Goal: Transaction & Acquisition: Purchase product/service

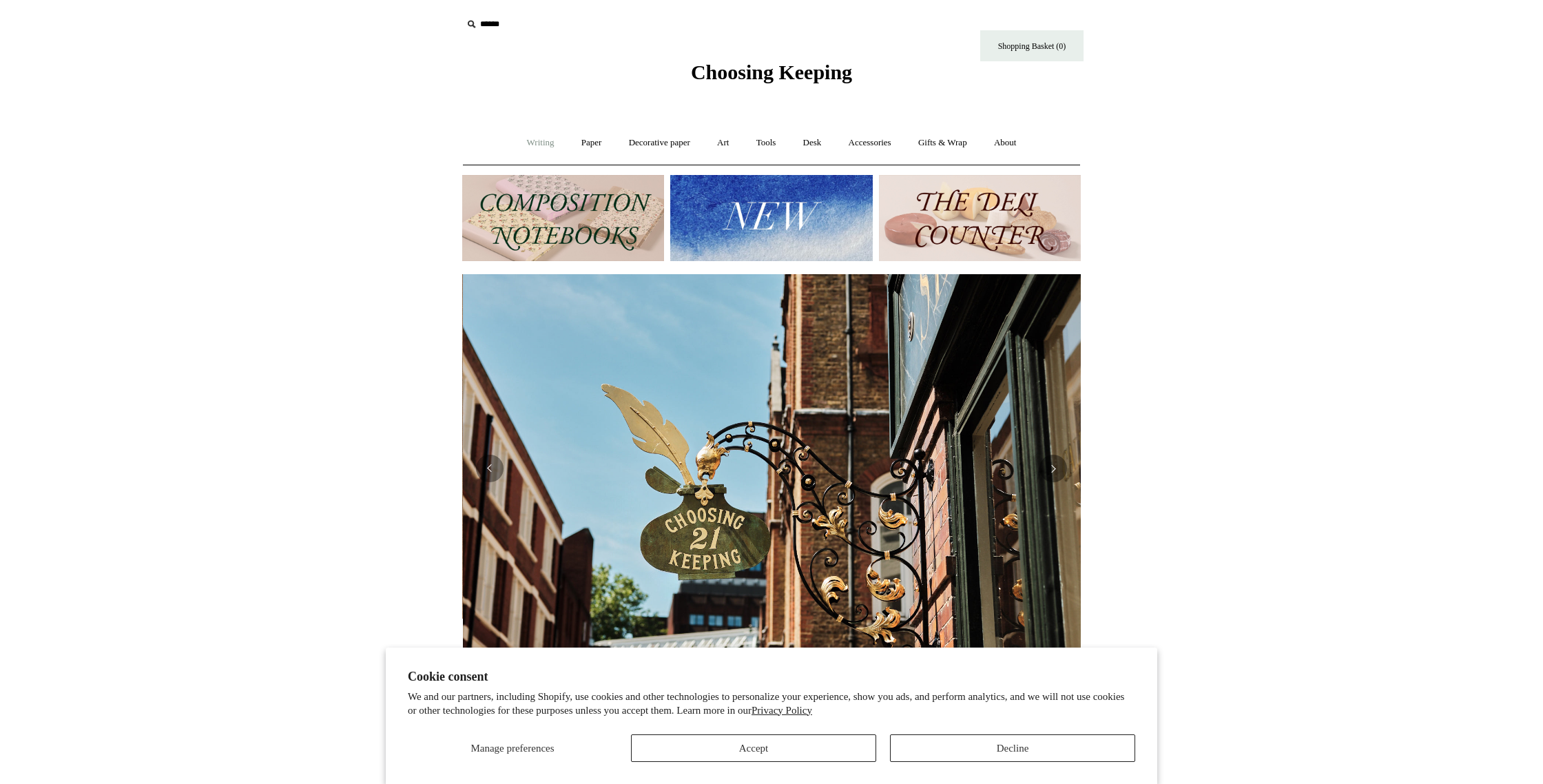
scroll to position [0, 619]
click at [530, 140] on link "Writing +" at bounding box center [540, 142] width 52 height 36
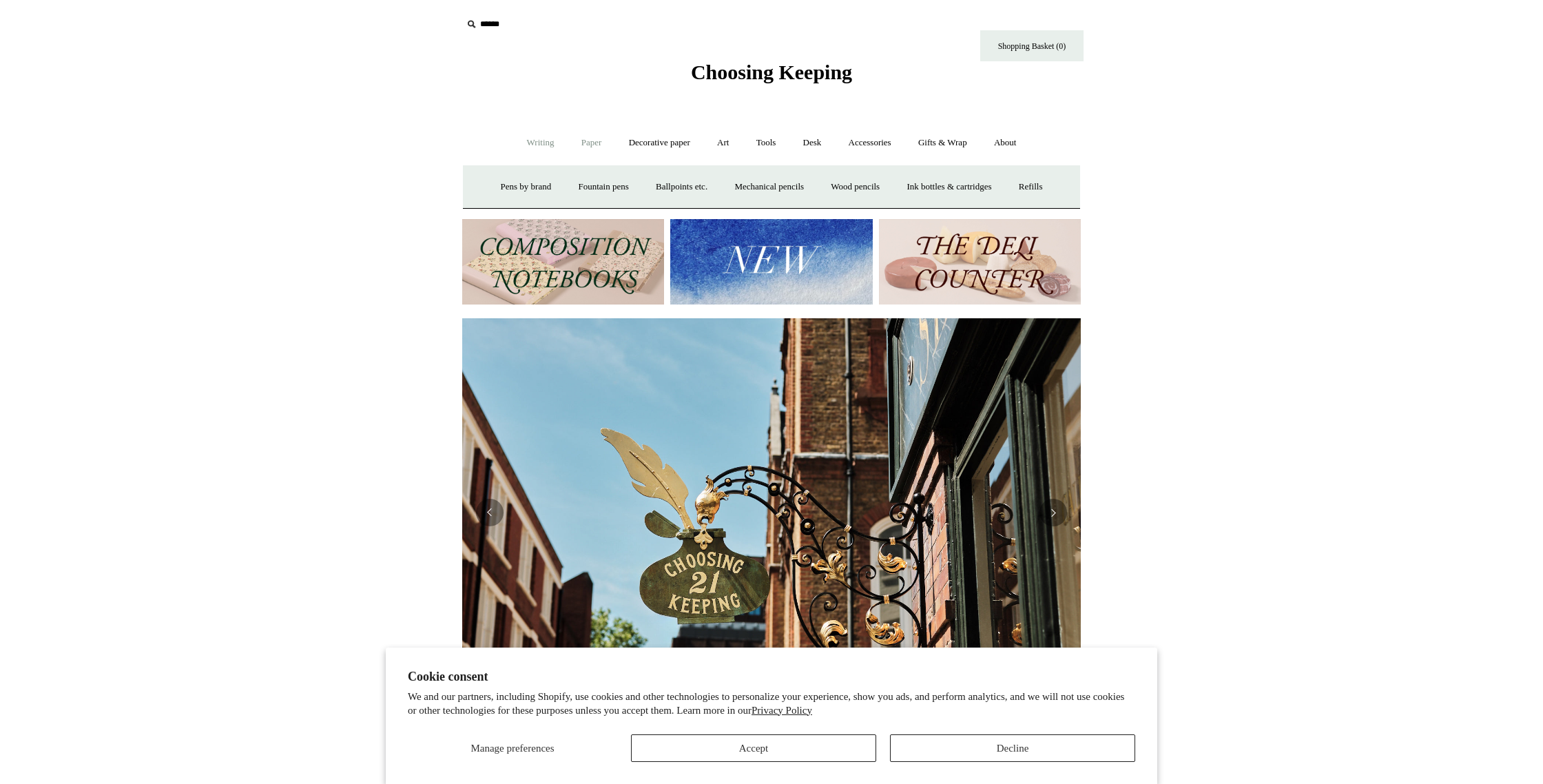
click at [582, 145] on link "Paper +" at bounding box center [592, 142] width 46 height 36
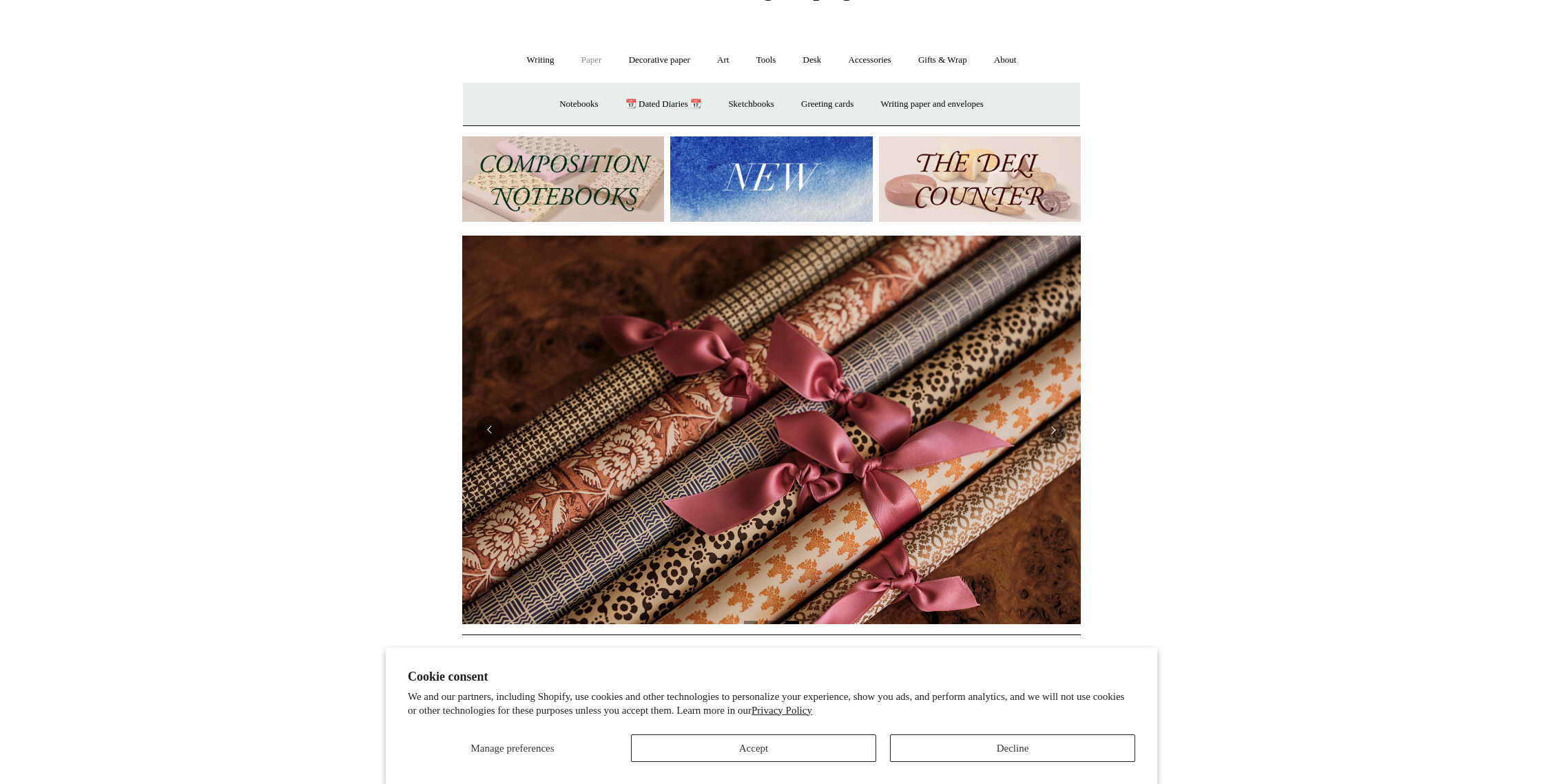
scroll to position [0, 0]
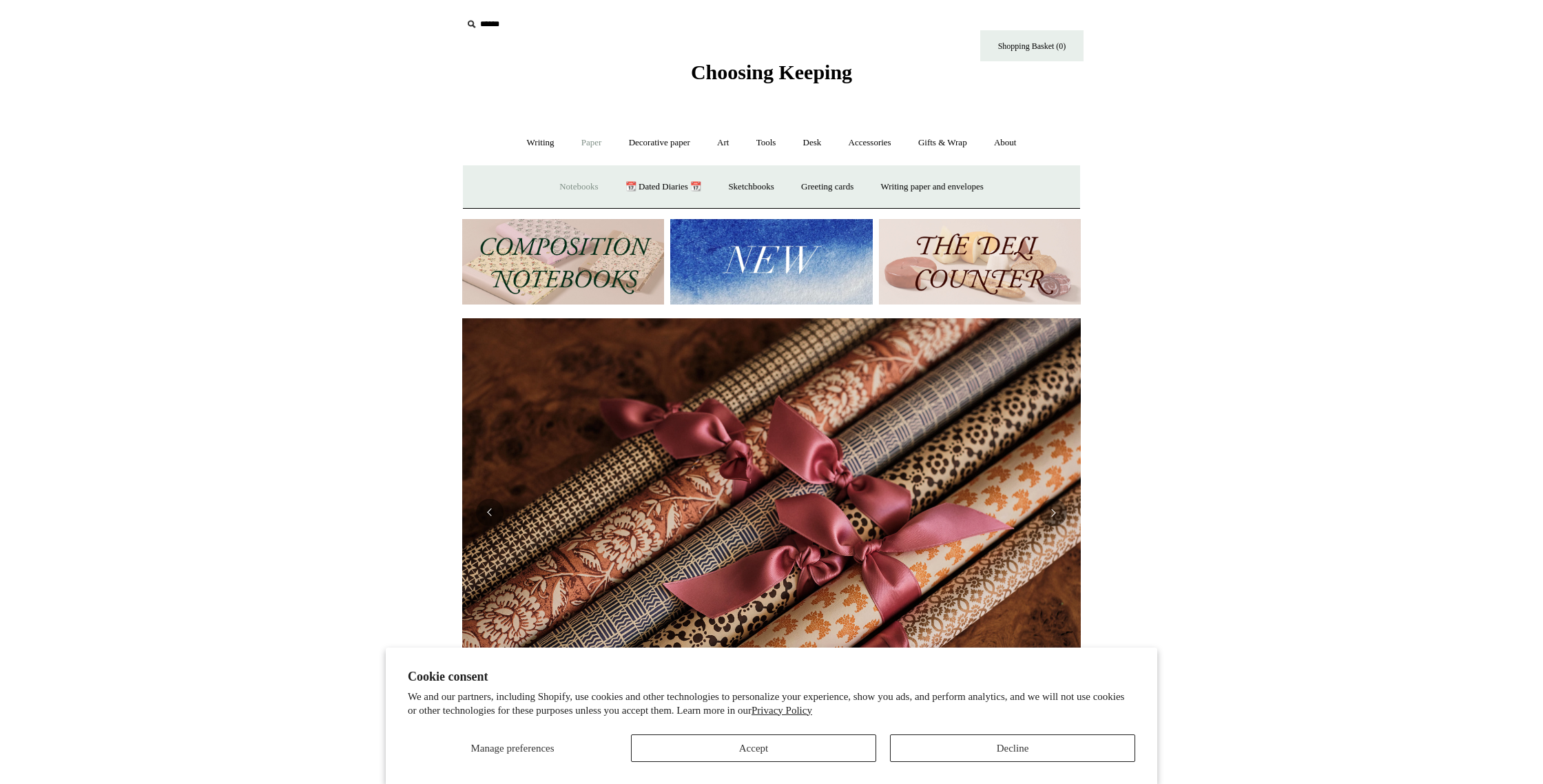
click at [589, 190] on link "Notebooks +" at bounding box center [579, 187] width 63 height 36
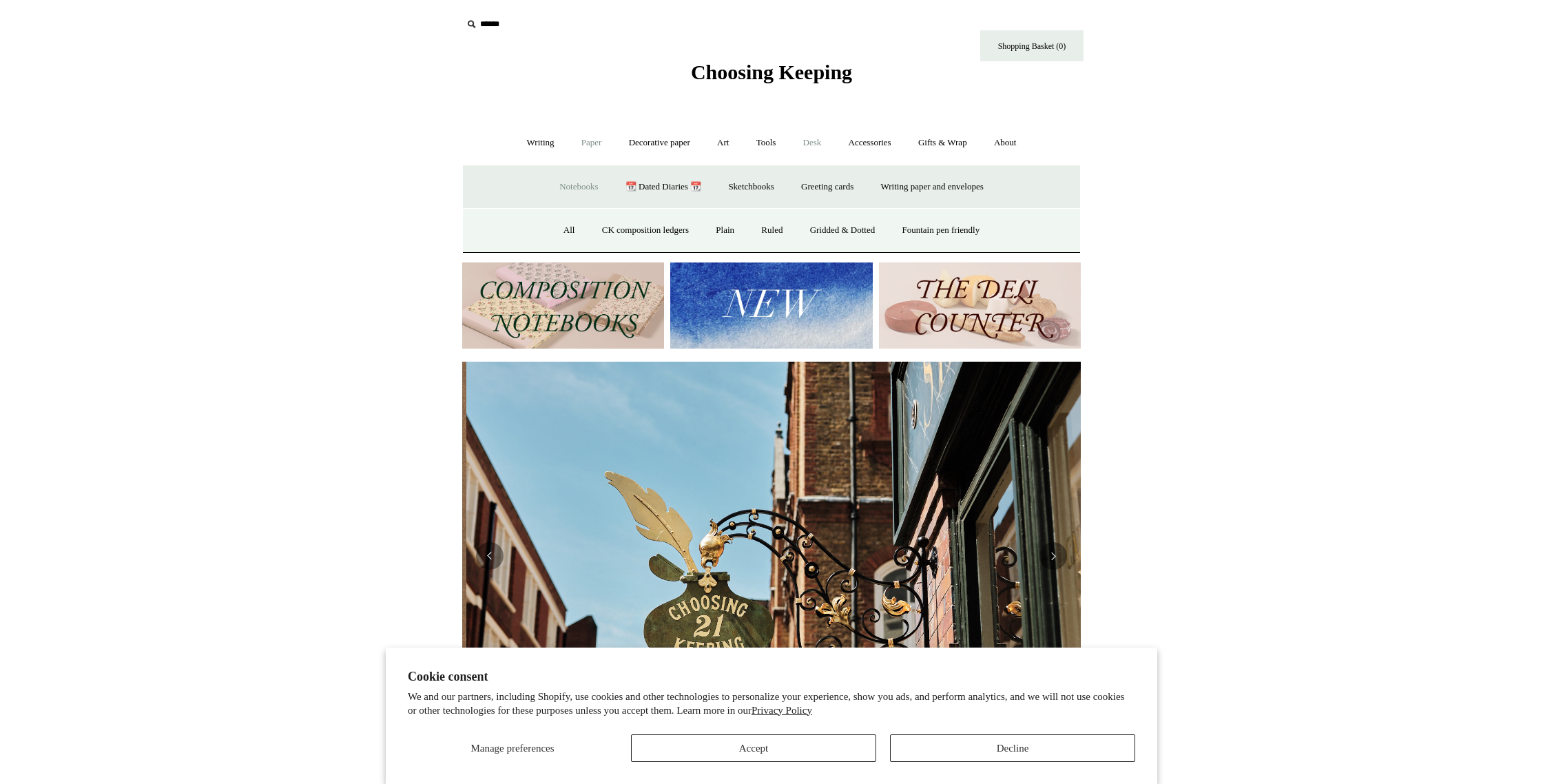
scroll to position [0, 619]
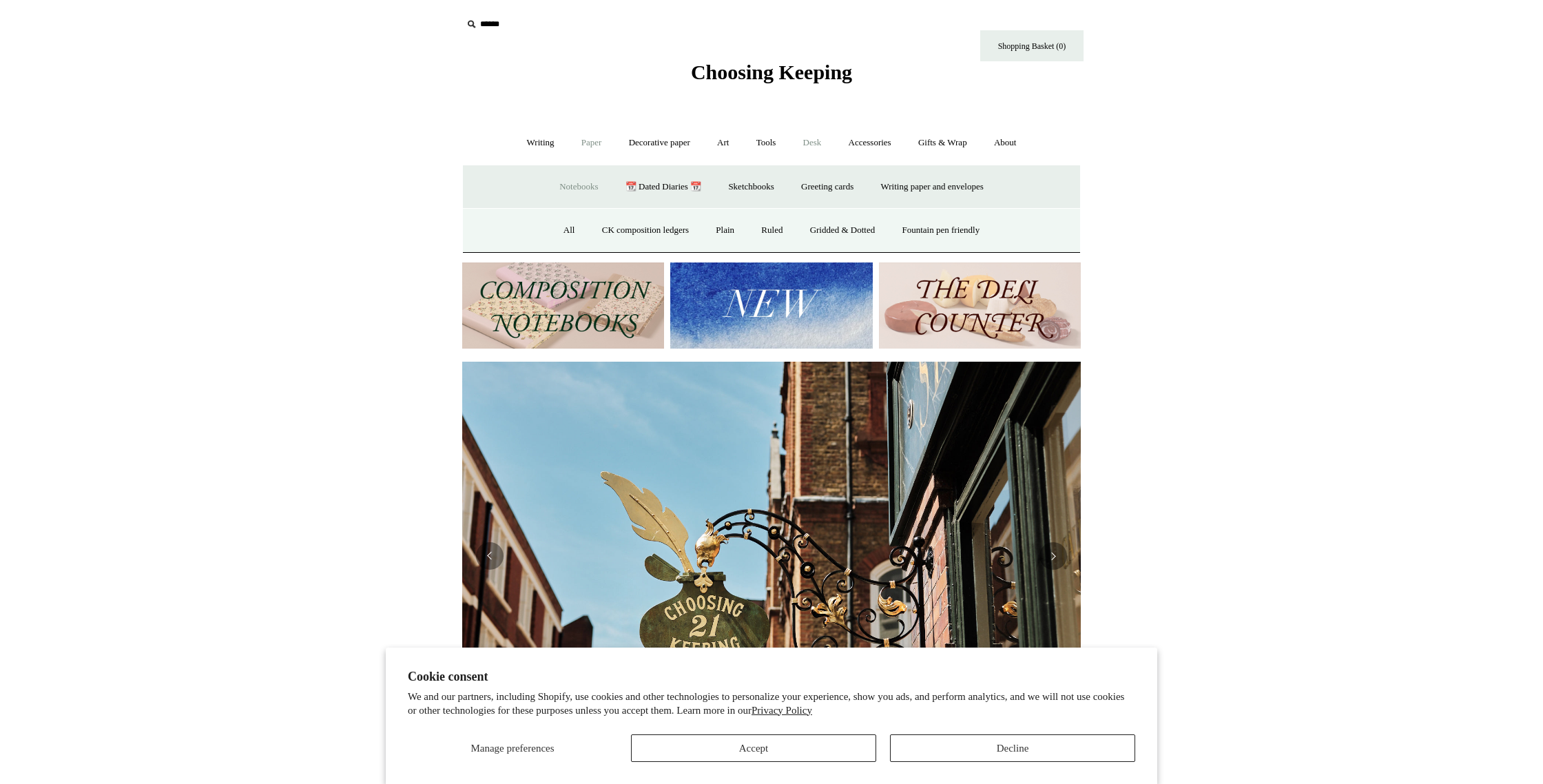
click at [819, 146] on link "Desk +" at bounding box center [812, 142] width 44 height 36
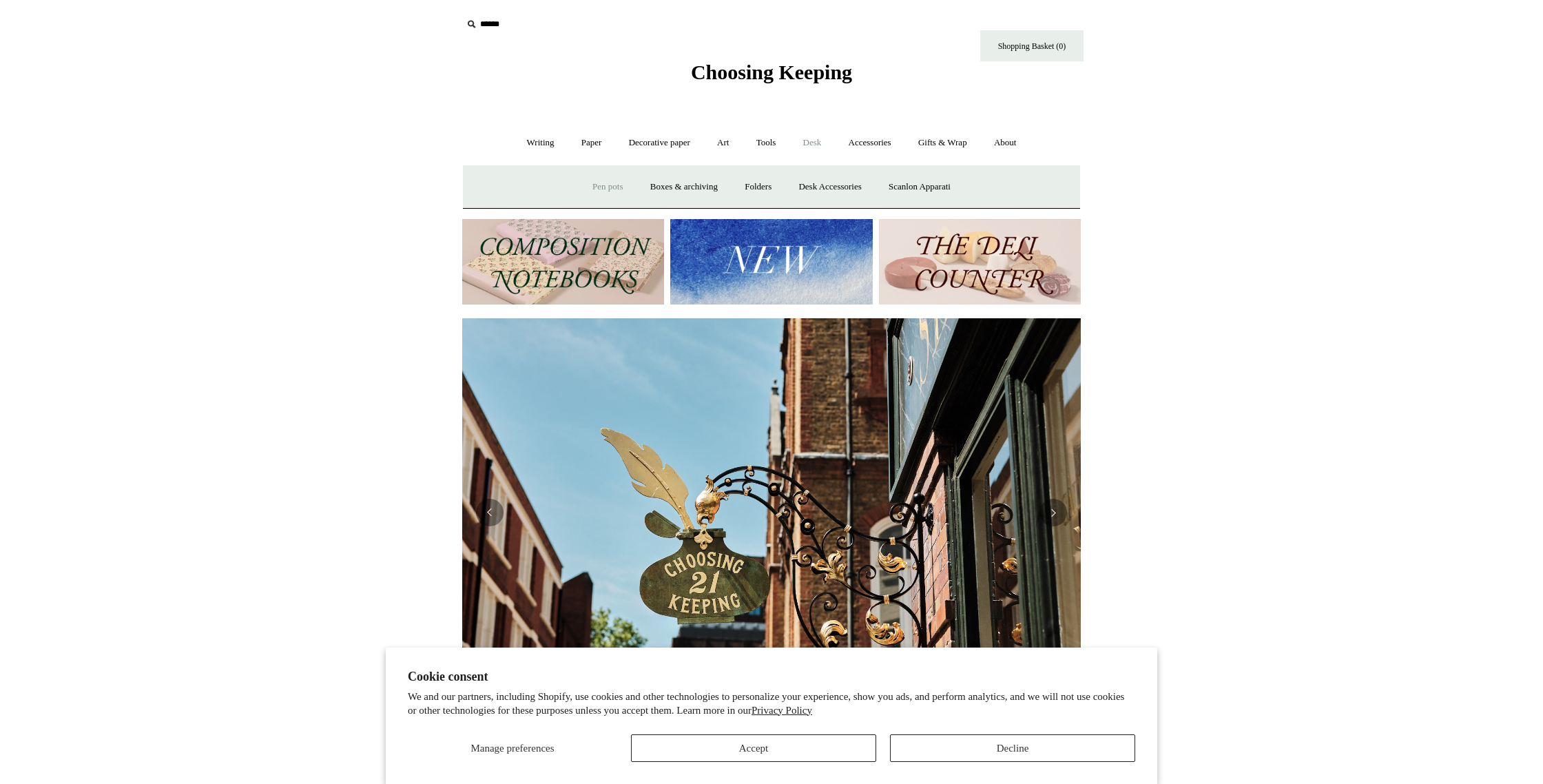
click at [609, 188] on link "Pen pots" at bounding box center [608, 187] width 55 height 36
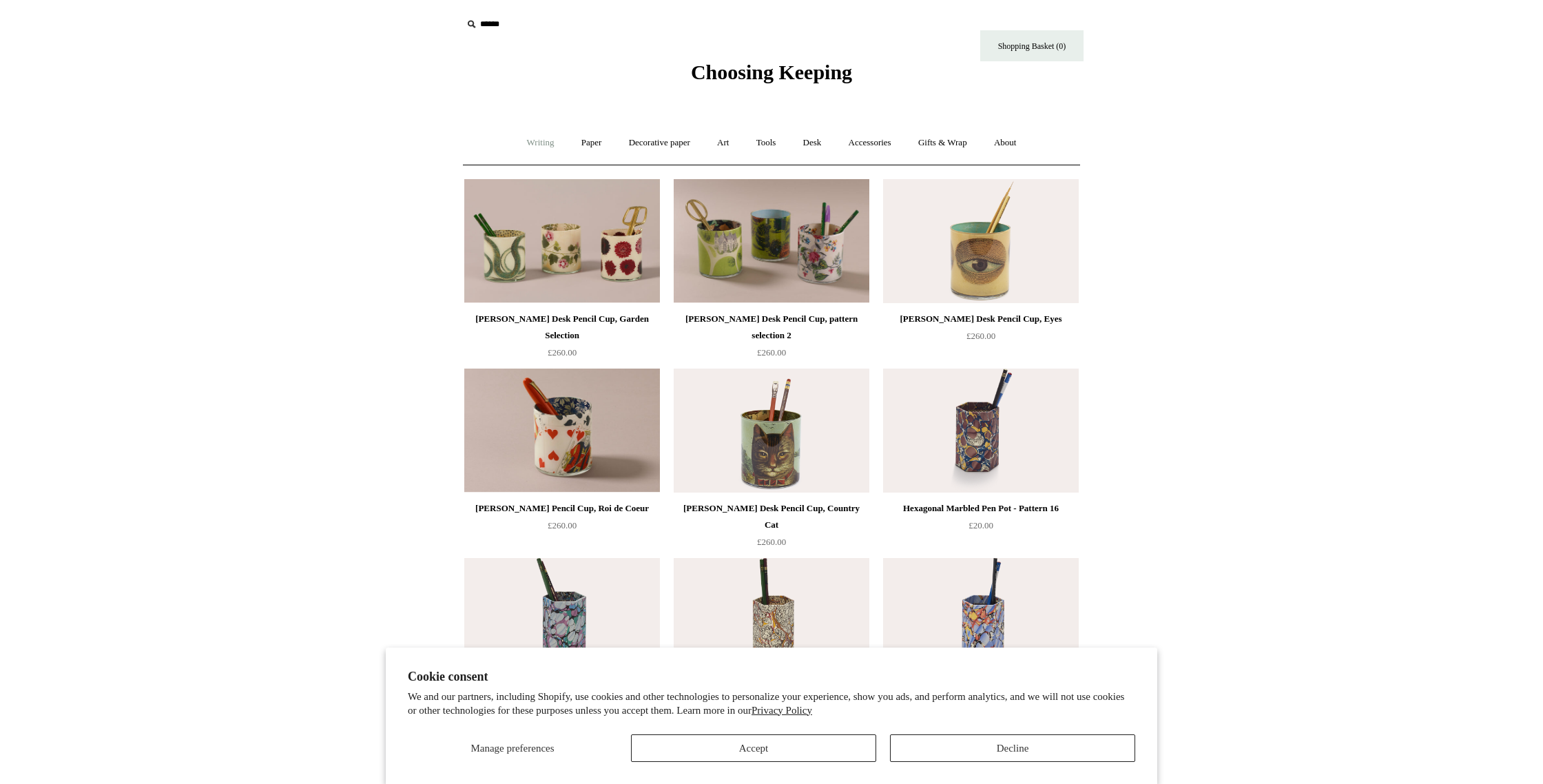
click at [540, 149] on link "Writing +" at bounding box center [540, 142] width 52 height 36
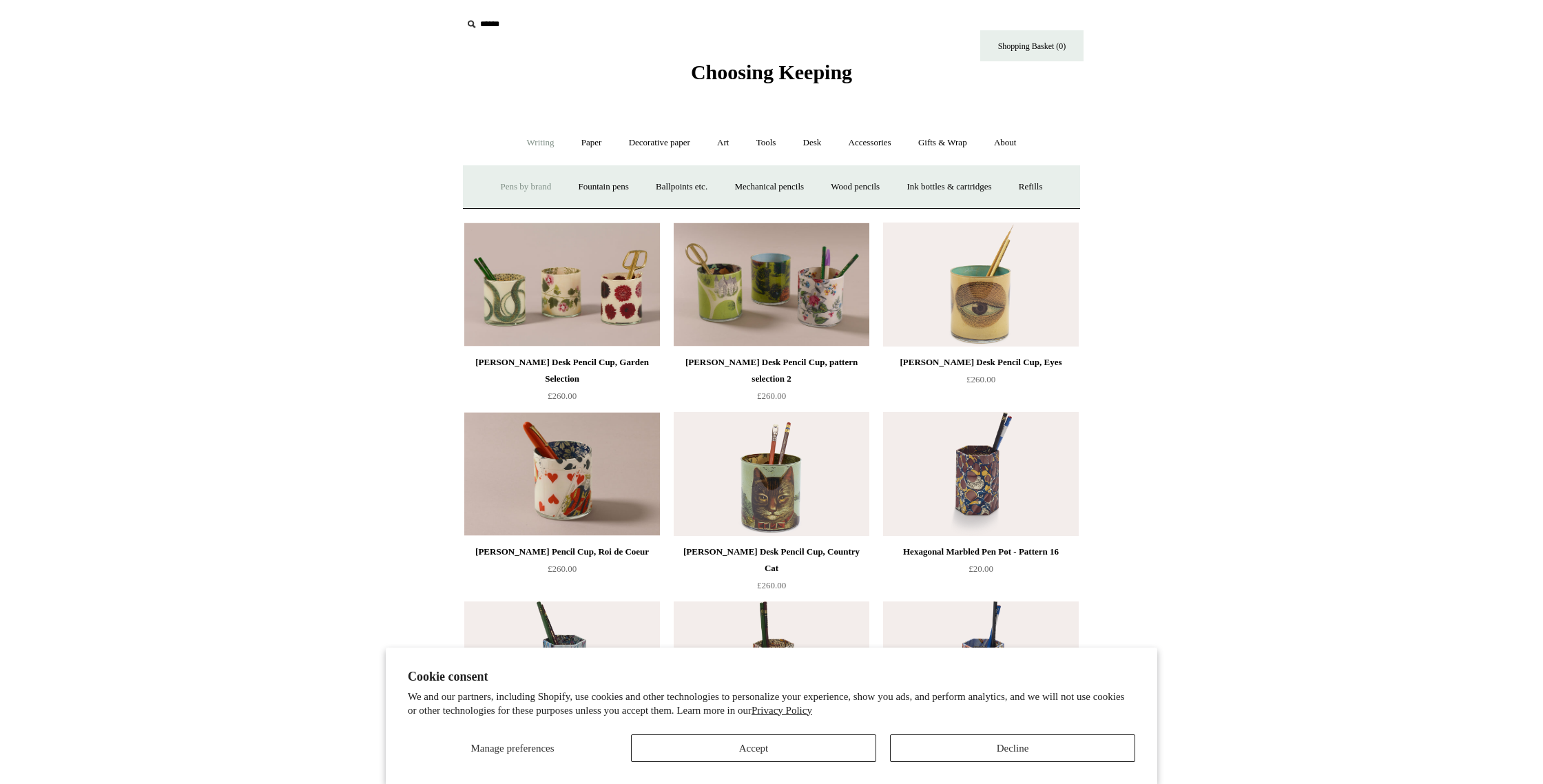
click at [498, 186] on link "Pens by brand +" at bounding box center [526, 187] width 76 height 36
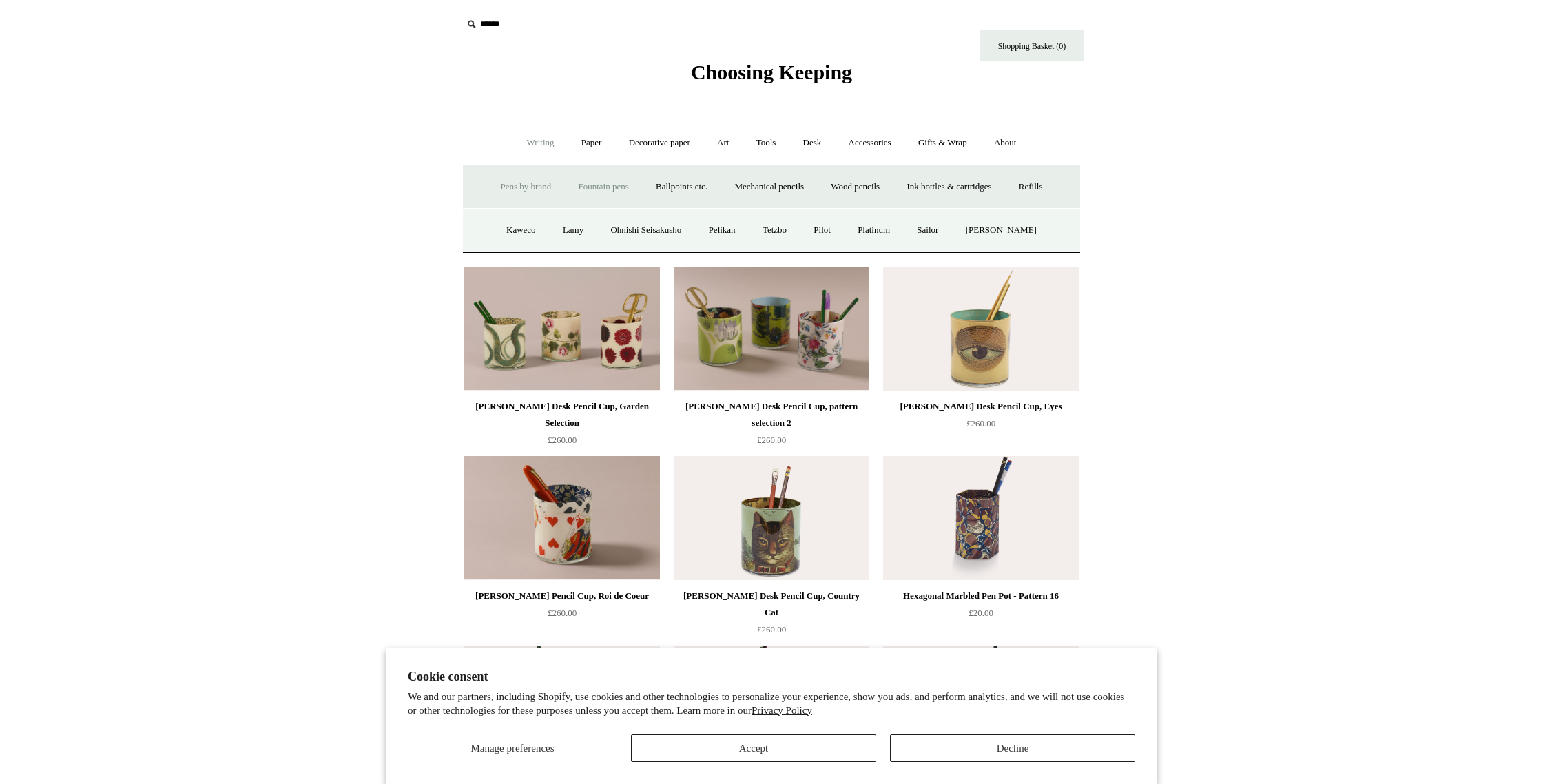
click at [632, 187] on link "Fountain pens +" at bounding box center [603, 187] width 75 height 36
click at [684, 184] on link "Ballpoints etc. +" at bounding box center [681, 187] width 77 height 36
click at [599, 233] on link "All" at bounding box center [607, 230] width 36 height 36
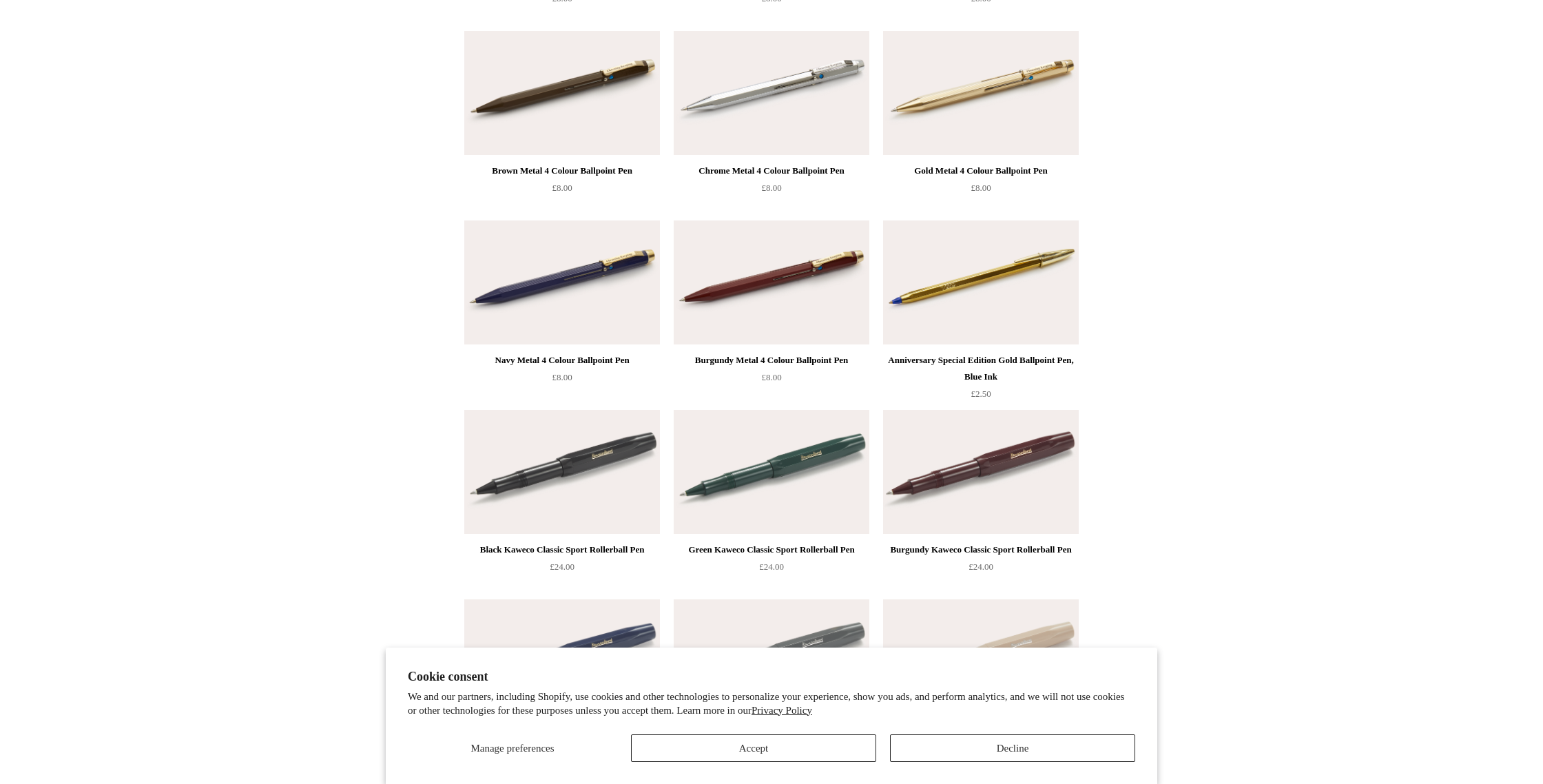
scroll to position [359, 0]
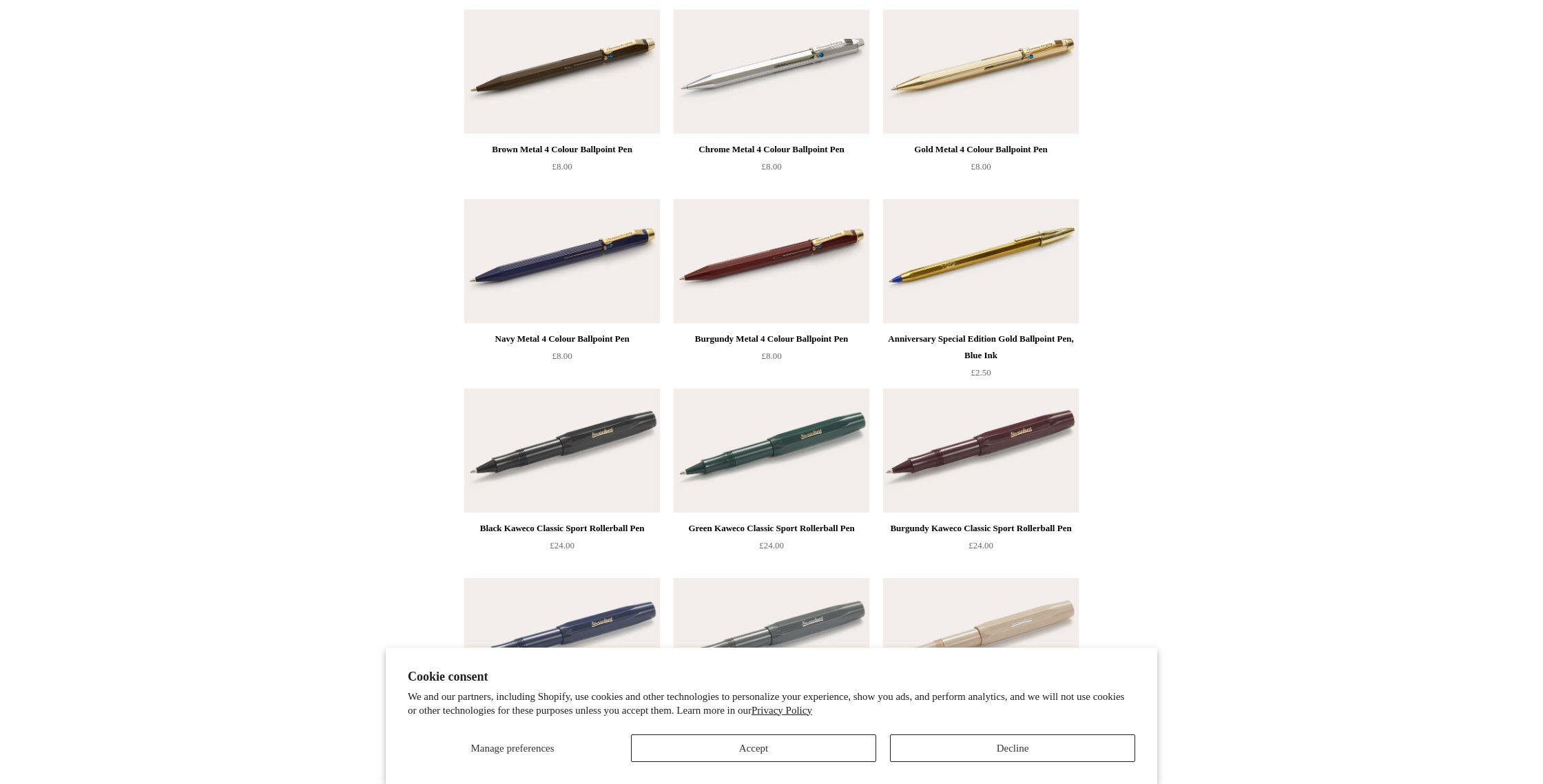
click at [755, 248] on img at bounding box center [771, 261] width 196 height 124
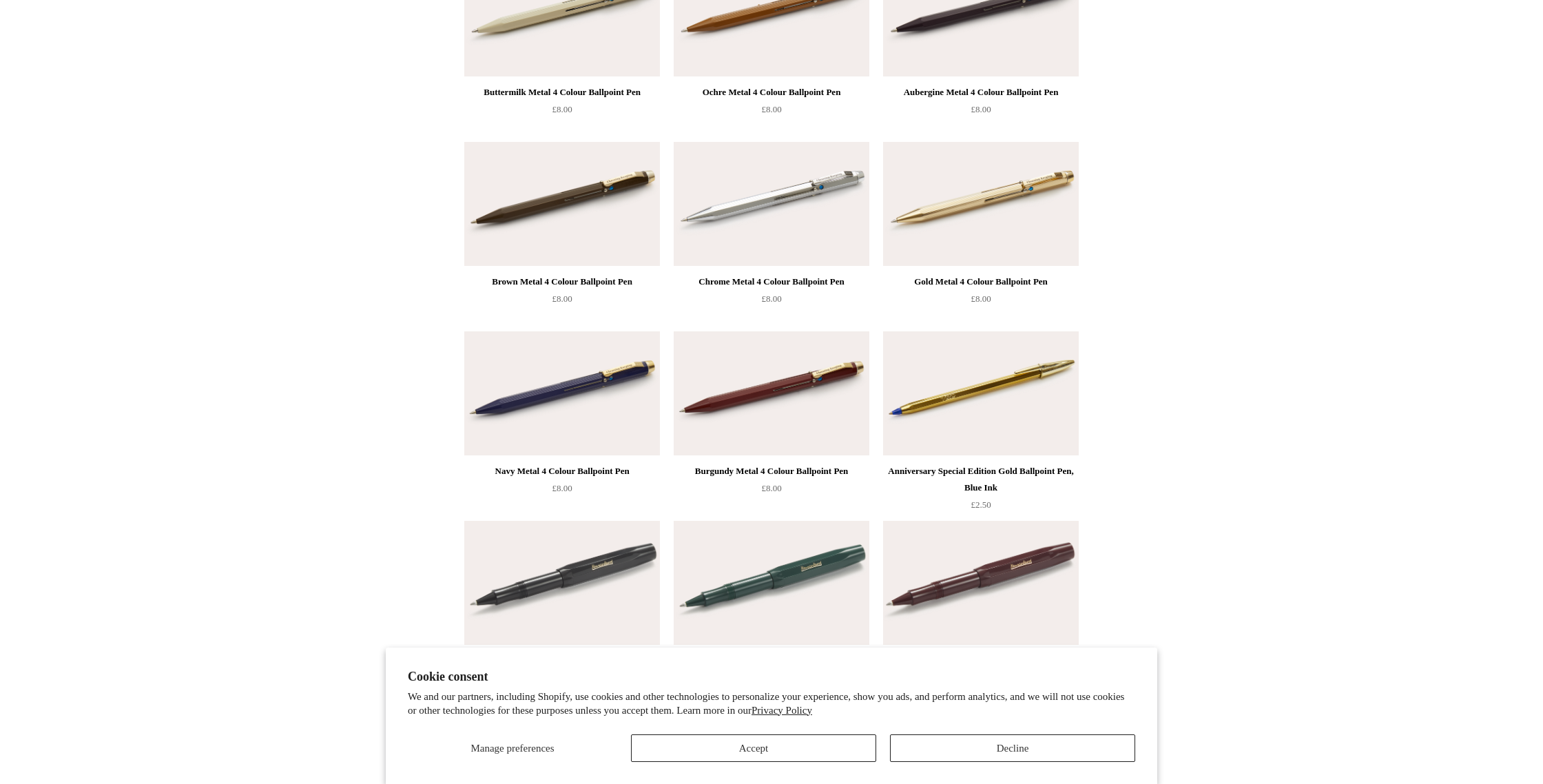
scroll to position [0, 0]
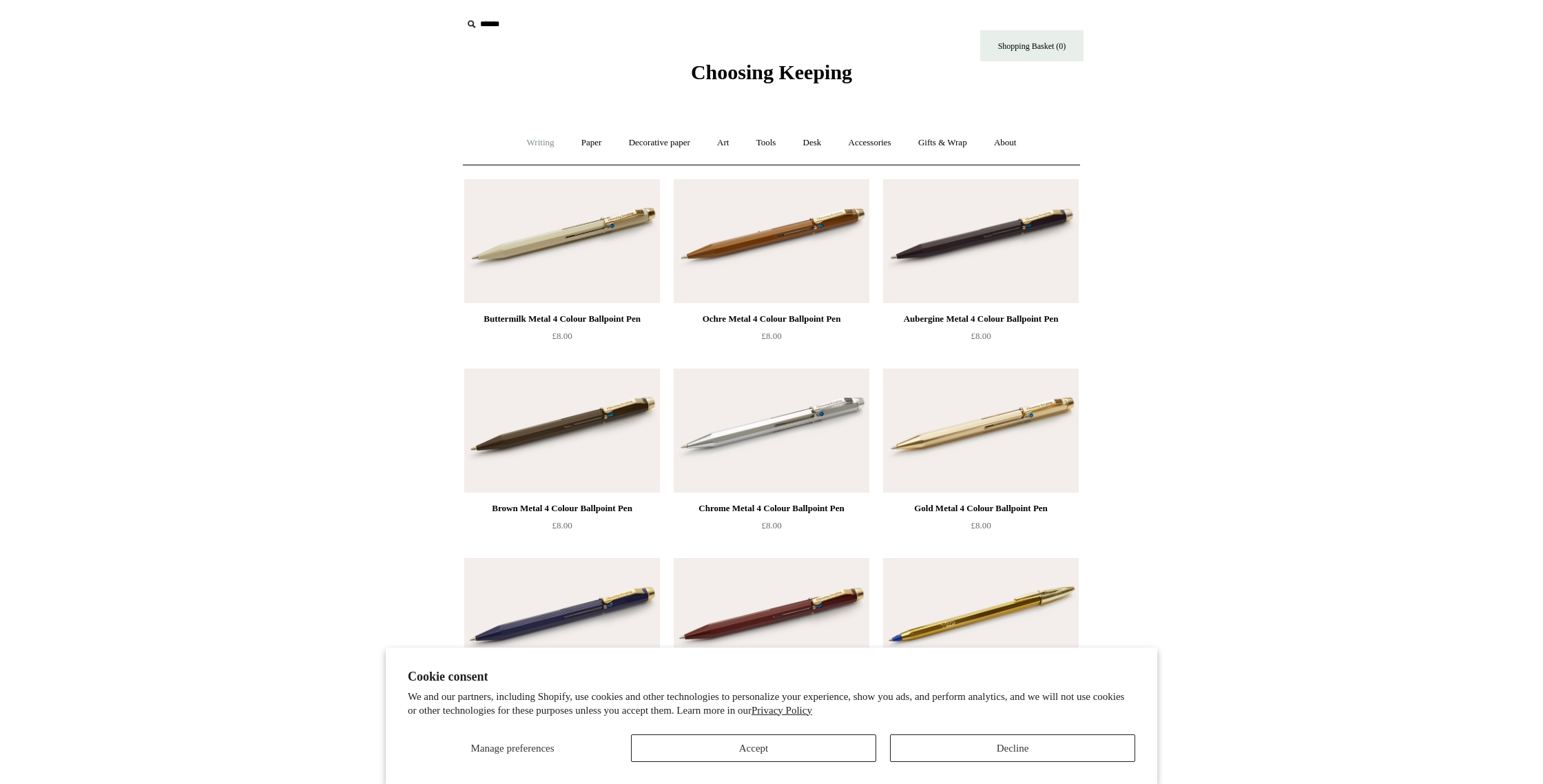
click at [546, 140] on link "Writing +" at bounding box center [540, 142] width 52 height 36
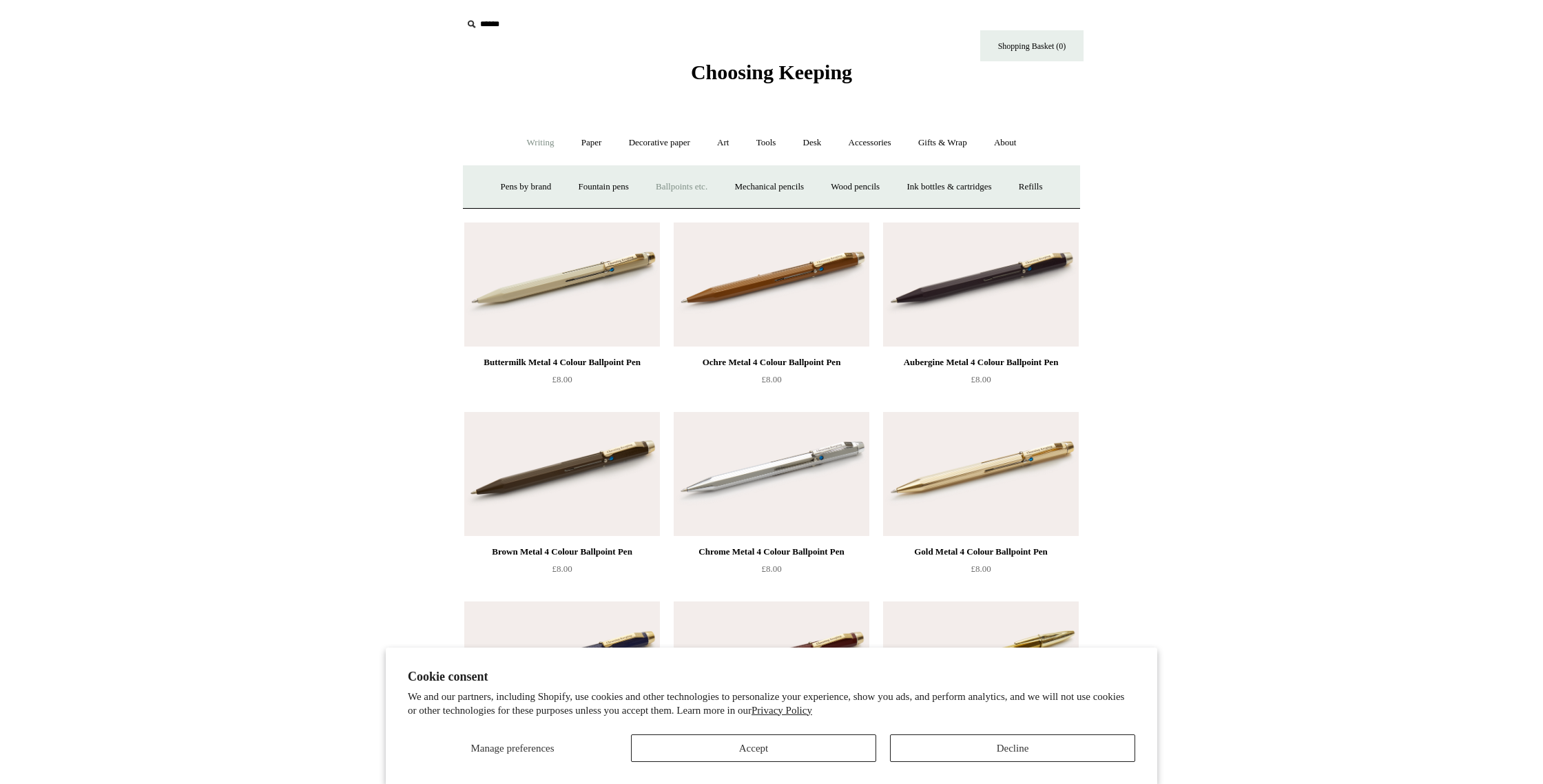
click at [648, 188] on link "Ballpoints etc. +" at bounding box center [681, 187] width 77 height 36
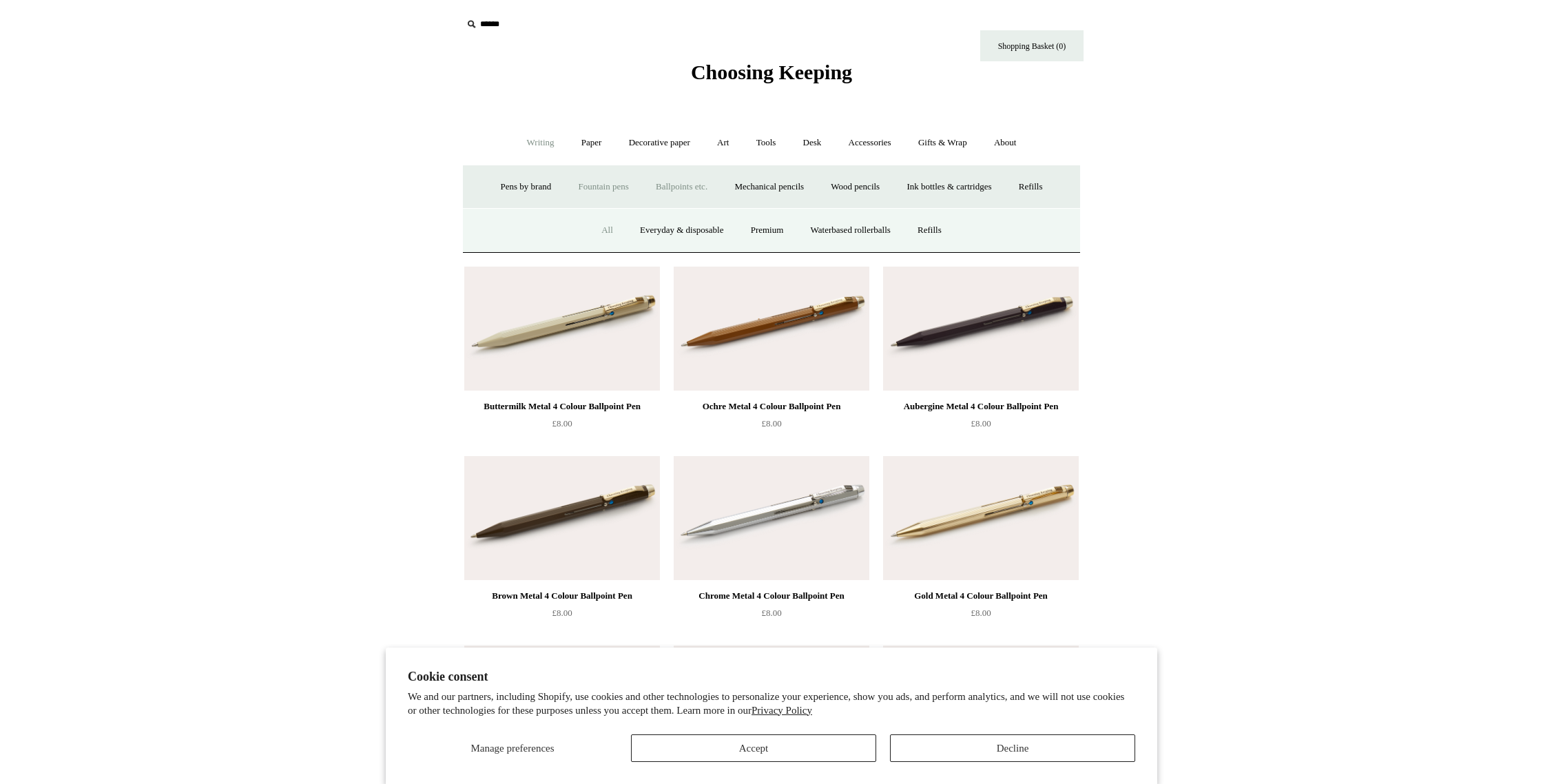
click at [592, 187] on link "Fountain pens +" at bounding box center [603, 187] width 75 height 36
click at [519, 233] on link "All" at bounding box center [528, 230] width 36 height 36
